Goal: Information Seeking & Learning: Check status

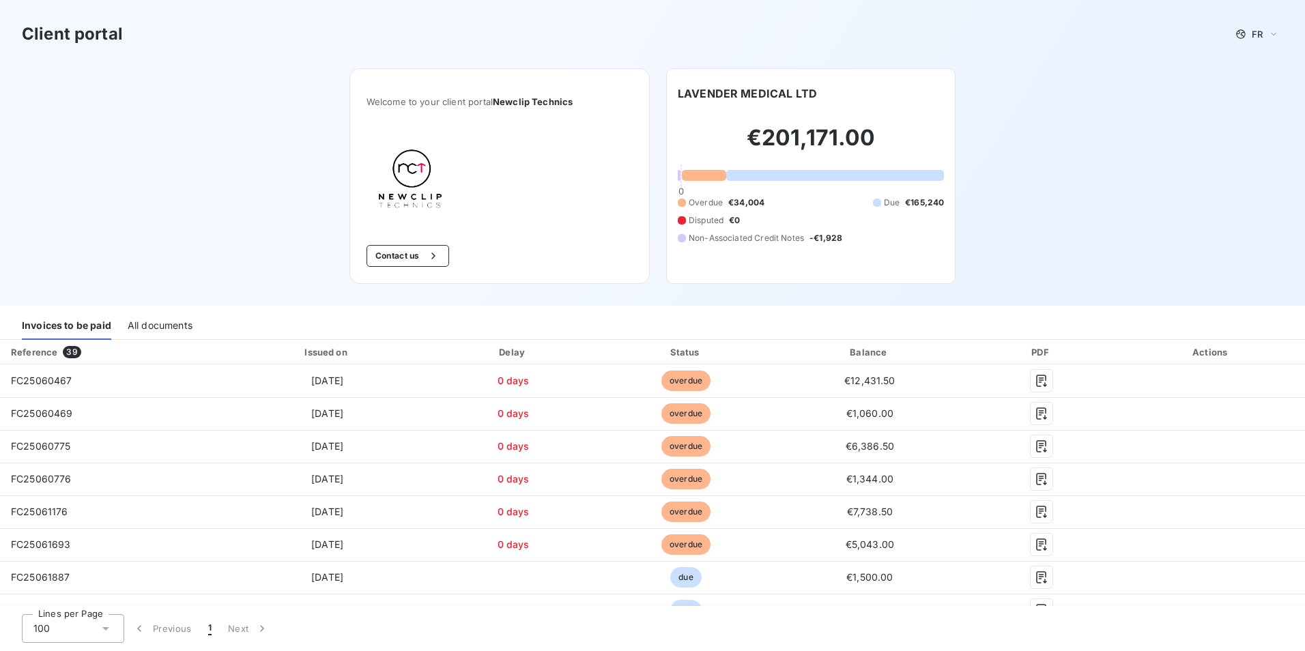
click at [1045, 204] on div "Client portal FR Welcome to your client portal Newclip Technics Contact us LAVE…" at bounding box center [652, 153] width 1305 height 306
click at [420, 257] on div "button" at bounding box center [430, 256] width 20 height 14
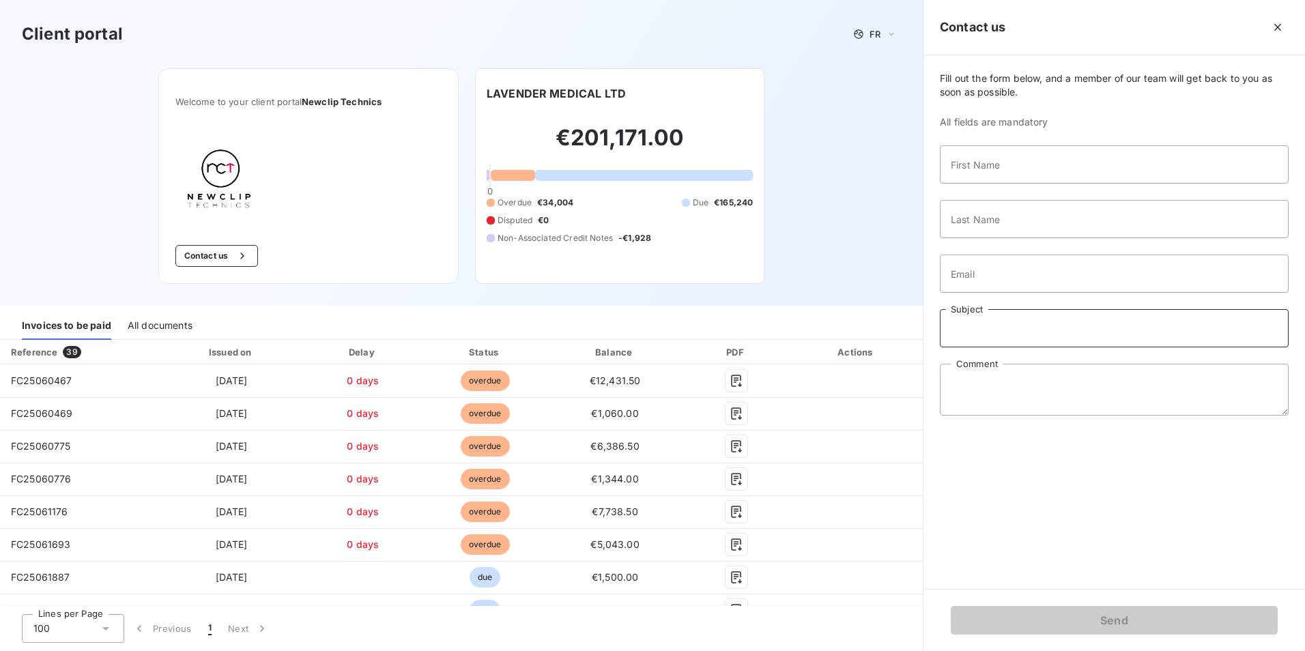
click at [1102, 340] on input "Subject" at bounding box center [1114, 328] width 349 height 38
click at [1275, 31] on icon "button" at bounding box center [1277, 27] width 14 height 14
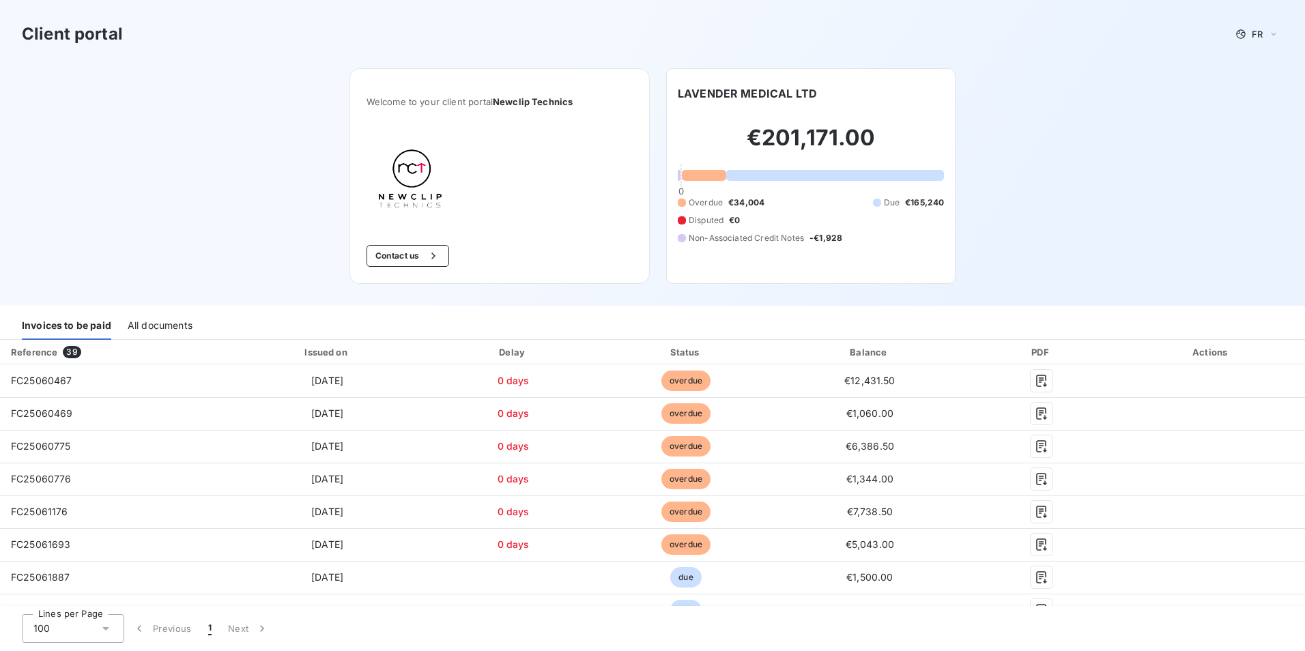
click at [155, 325] on div "All documents" at bounding box center [160, 325] width 65 height 29
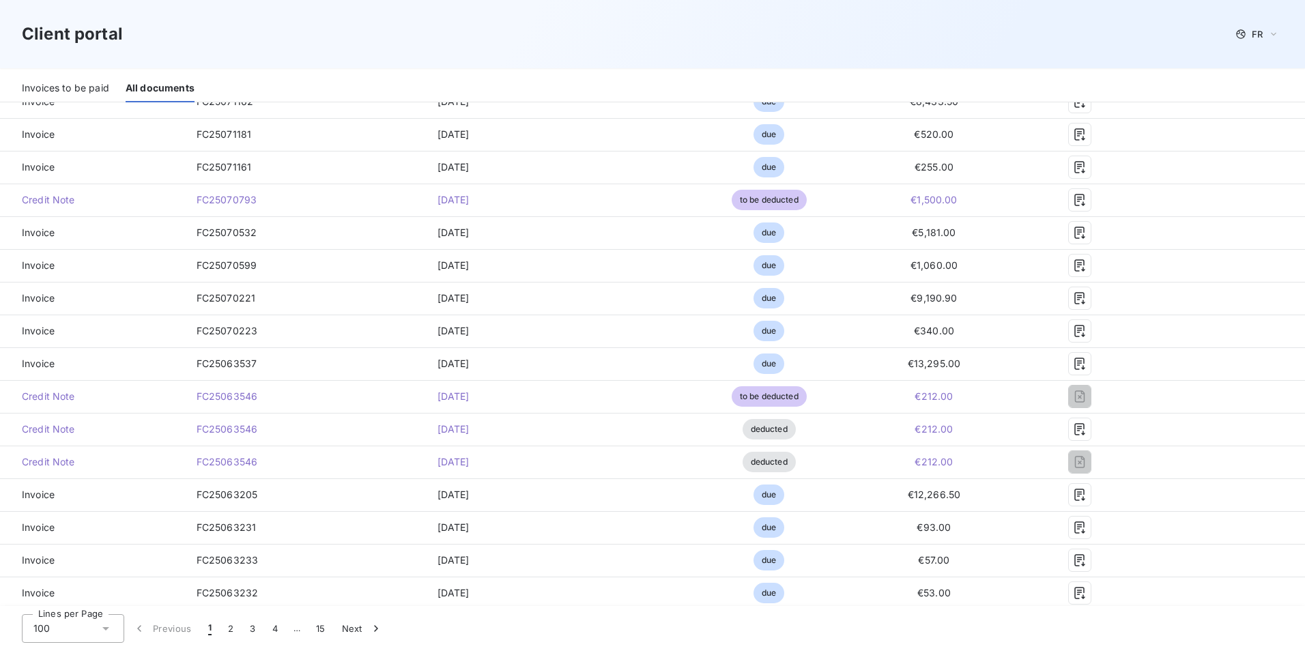
scroll to position [819, 0]
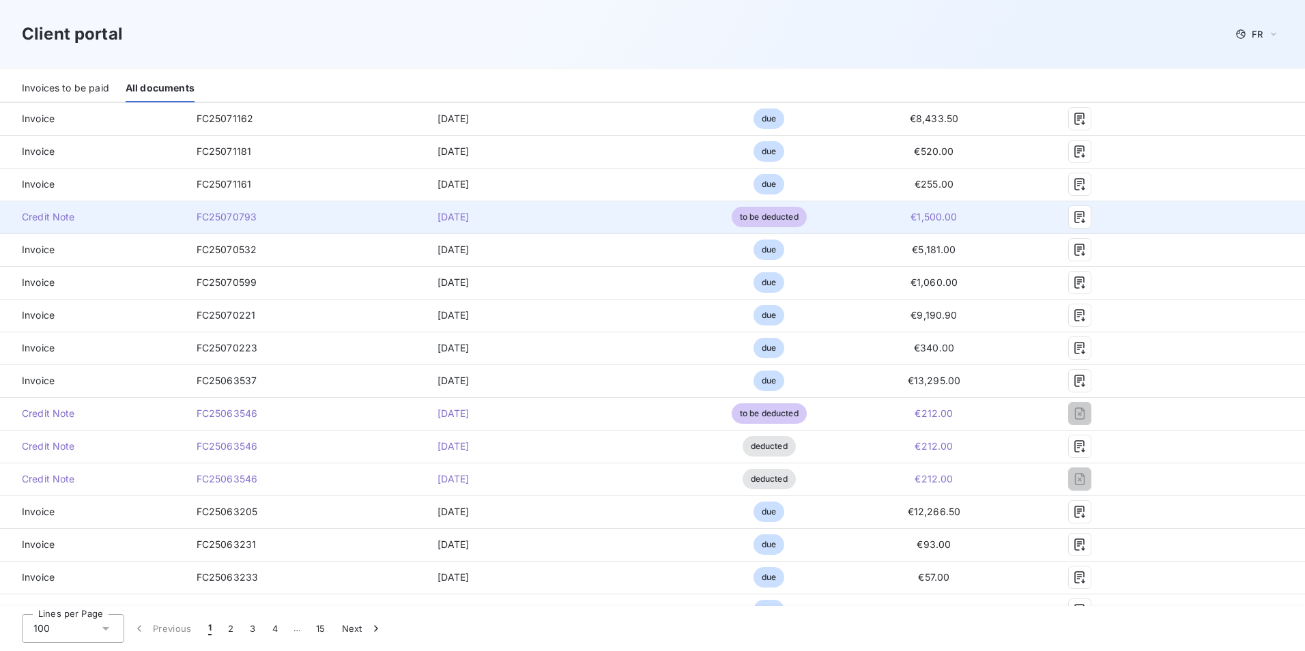
click at [215, 218] on span "FC25070793" at bounding box center [226, 217] width 61 height 12
click at [298, 222] on td "FC25070793" at bounding box center [276, 217] width 181 height 33
click at [513, 222] on td "[DATE]" at bounding box center [453, 217] width 174 height 33
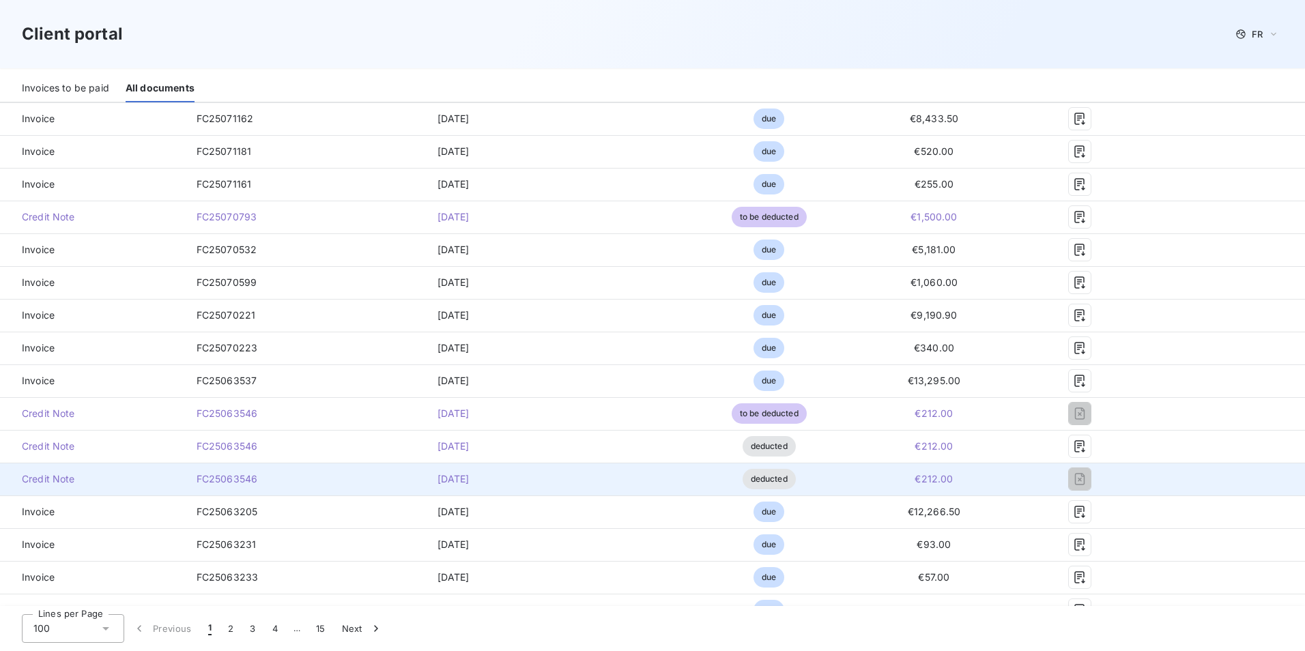
click at [759, 467] on td "deducted" at bounding box center [768, 479] width 169 height 33
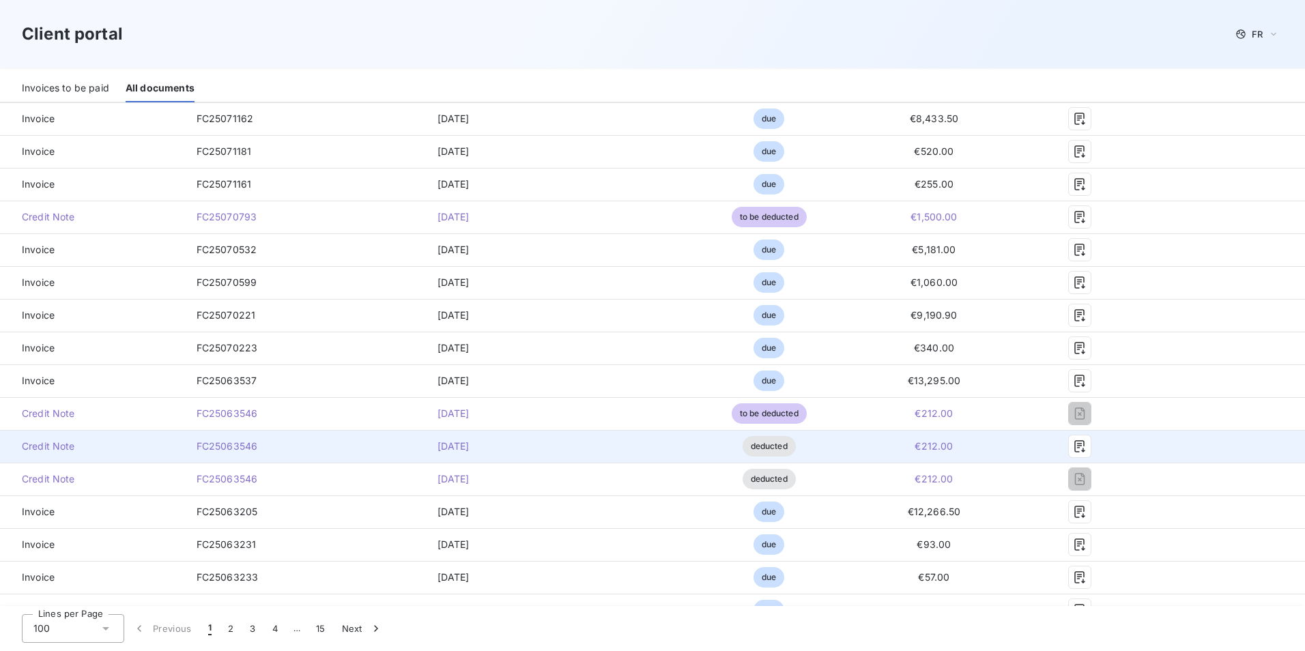
click at [770, 443] on span "deducted" at bounding box center [768, 446] width 53 height 20
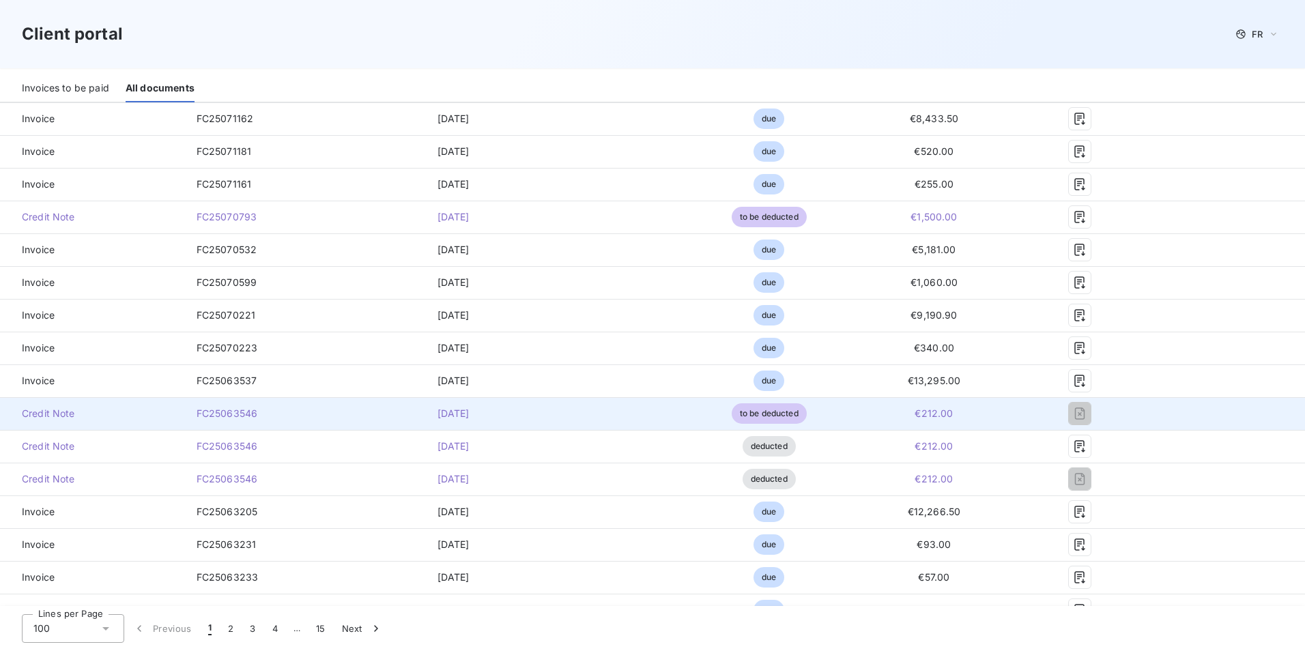
click at [778, 419] on span "to be deducted" at bounding box center [768, 413] width 75 height 20
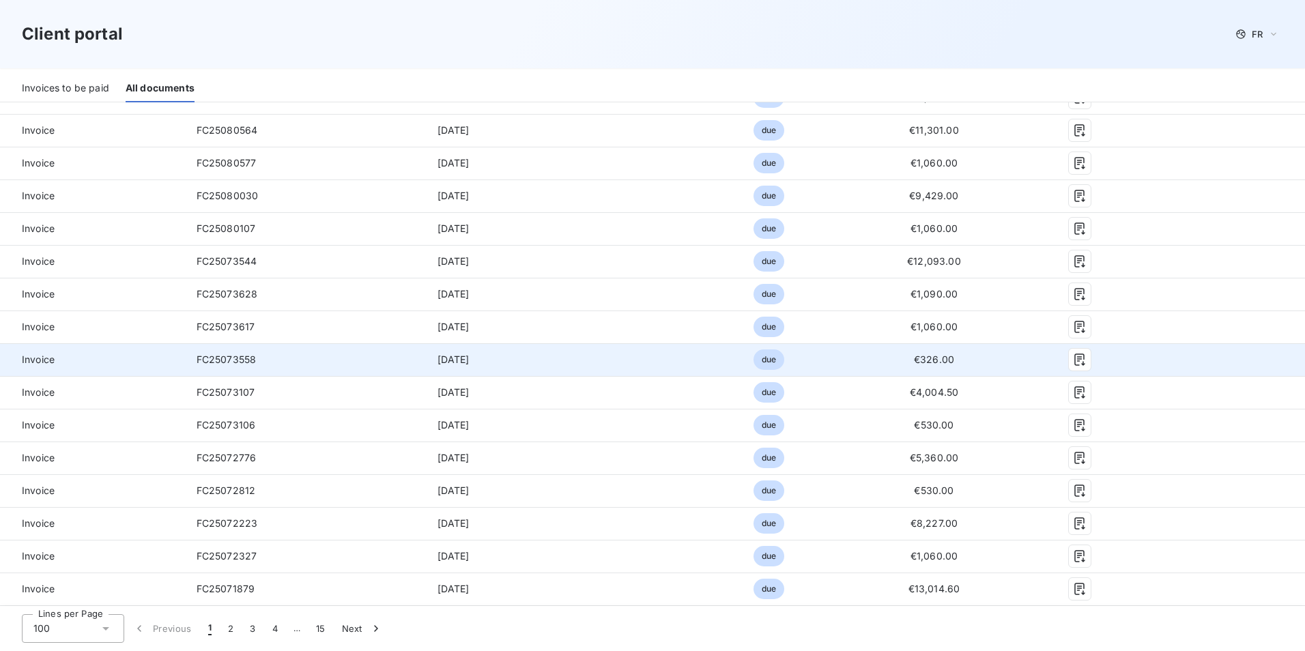
scroll to position [0, 0]
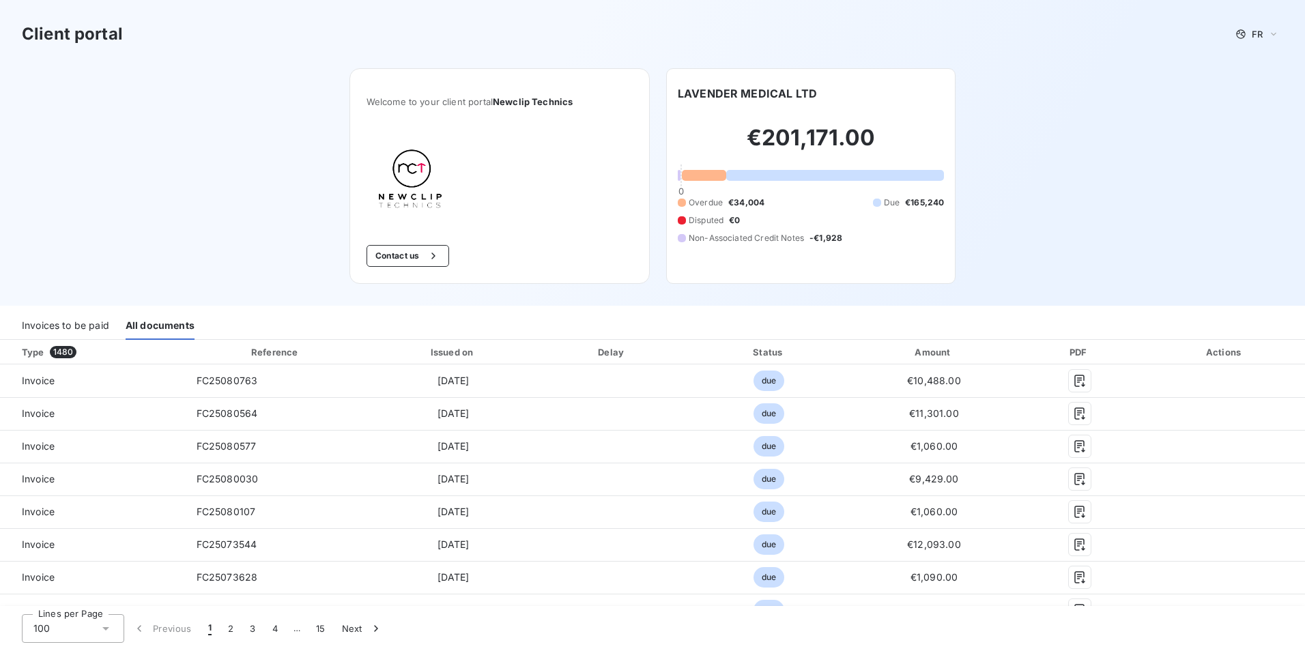
click at [39, 354] on div "Type 1480" at bounding box center [98, 352] width 169 height 14
click at [63, 351] on span "1480" at bounding box center [63, 352] width 27 height 12
click at [1227, 355] on div "Actions" at bounding box center [1224, 352] width 155 height 14
click at [68, 322] on div "Invoices to be paid" at bounding box center [65, 325] width 87 height 29
